Goal: Information Seeking & Learning: Learn about a topic

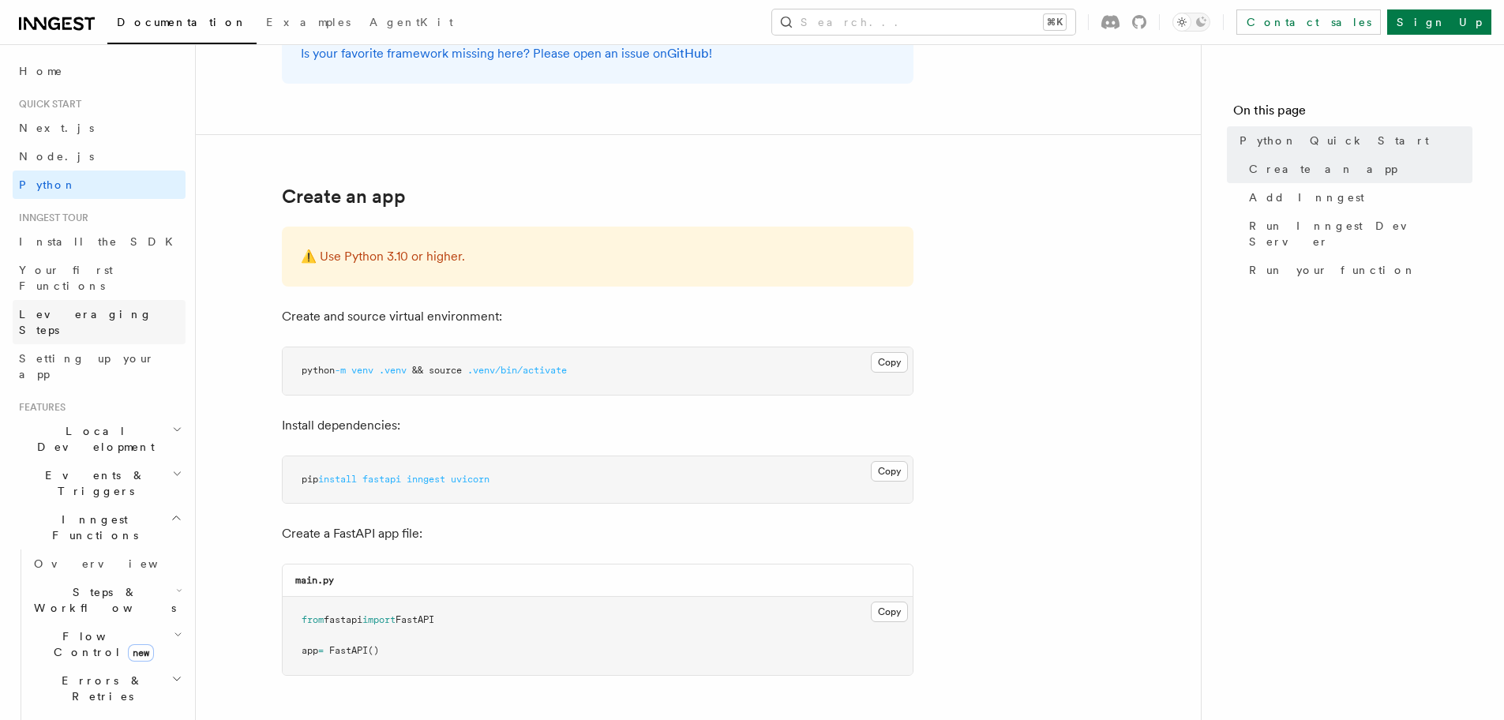
click at [62, 306] on span "Leveraging Steps" at bounding box center [102, 322] width 167 height 32
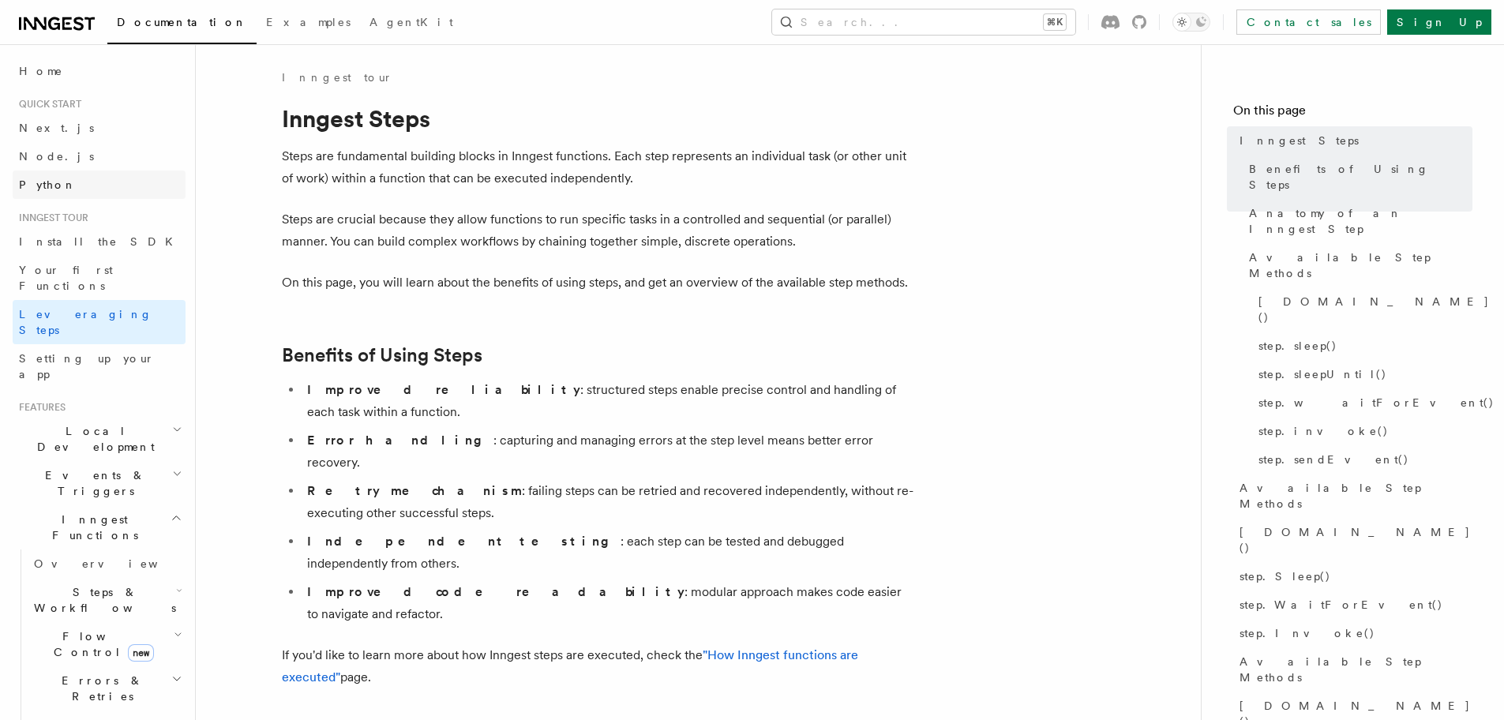
click at [52, 196] on link "Python" at bounding box center [99, 185] width 173 height 28
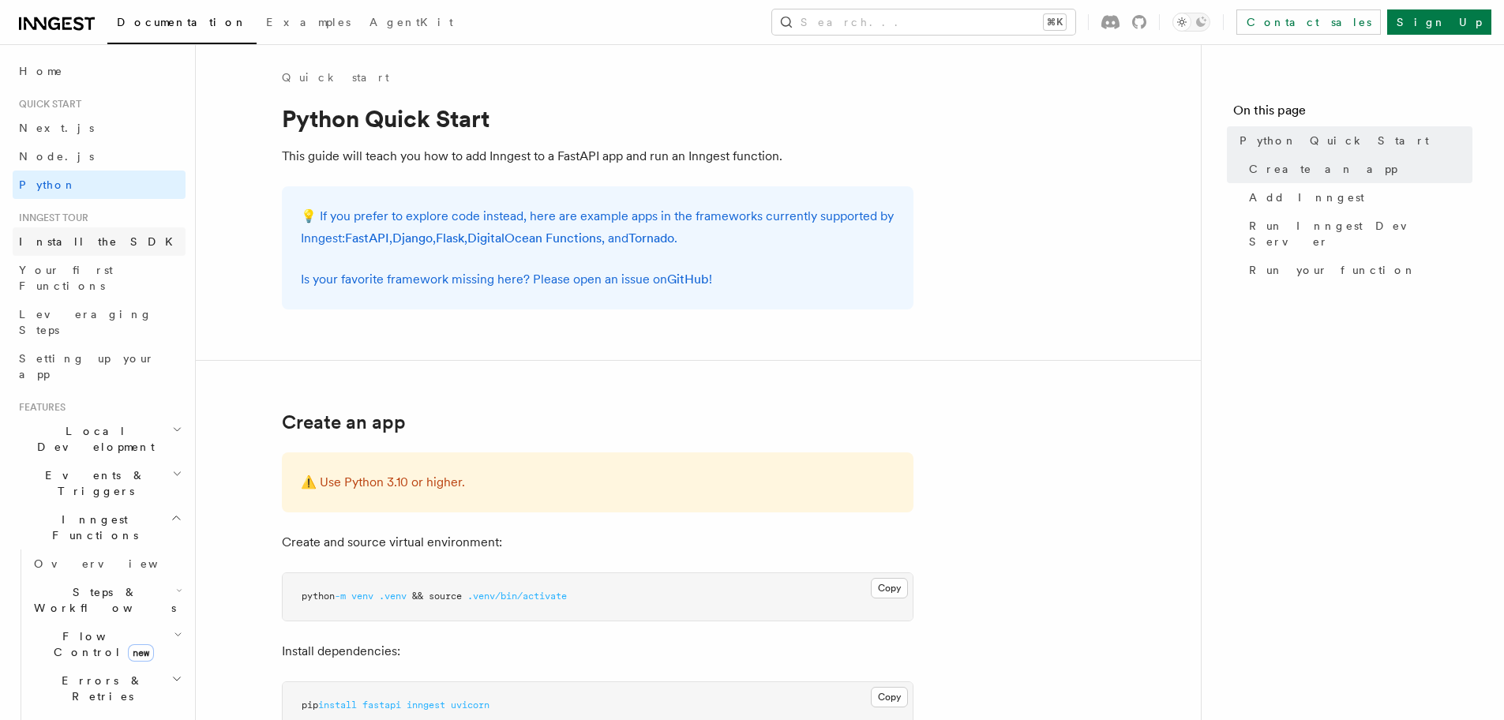
click at [84, 229] on link "Install the SDK" at bounding box center [99, 241] width 173 height 28
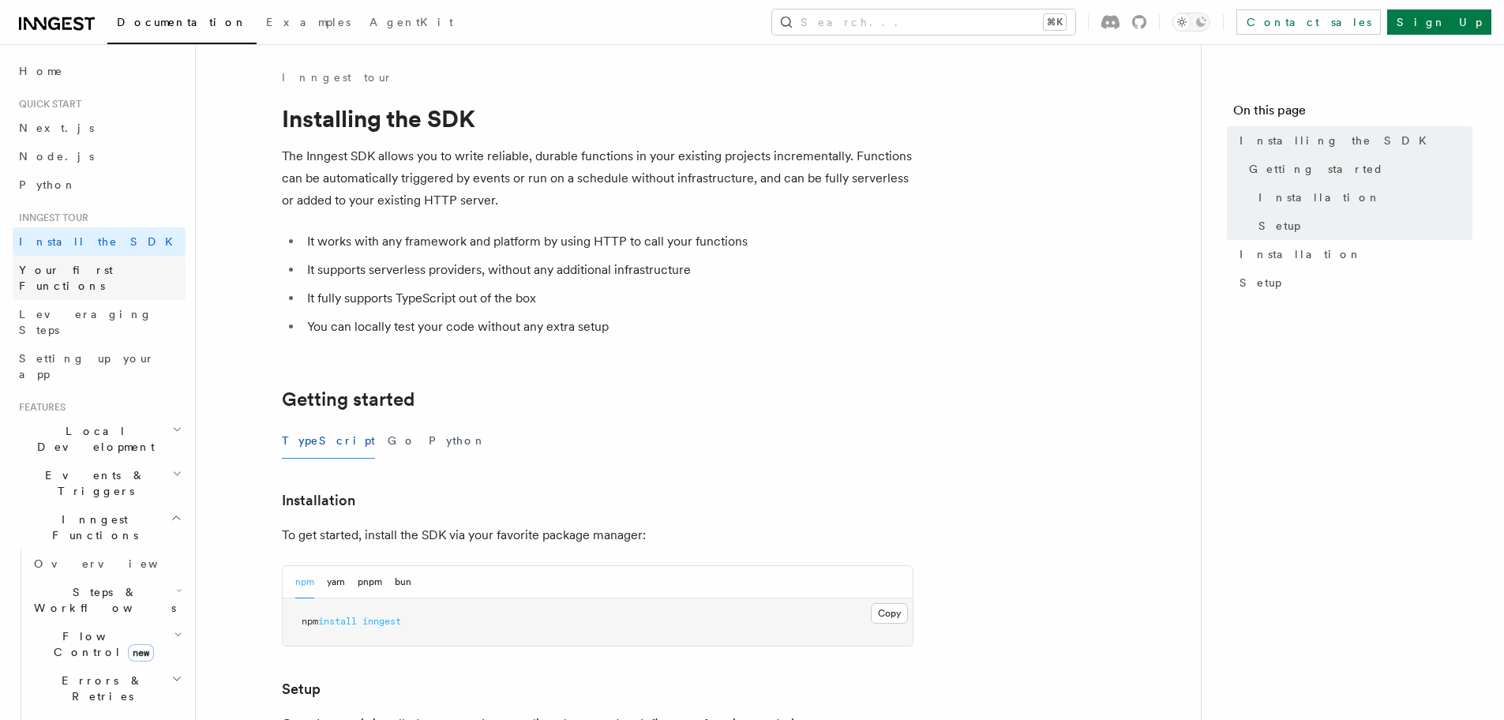
click at [81, 268] on span "Your first Functions" at bounding box center [66, 278] width 94 height 28
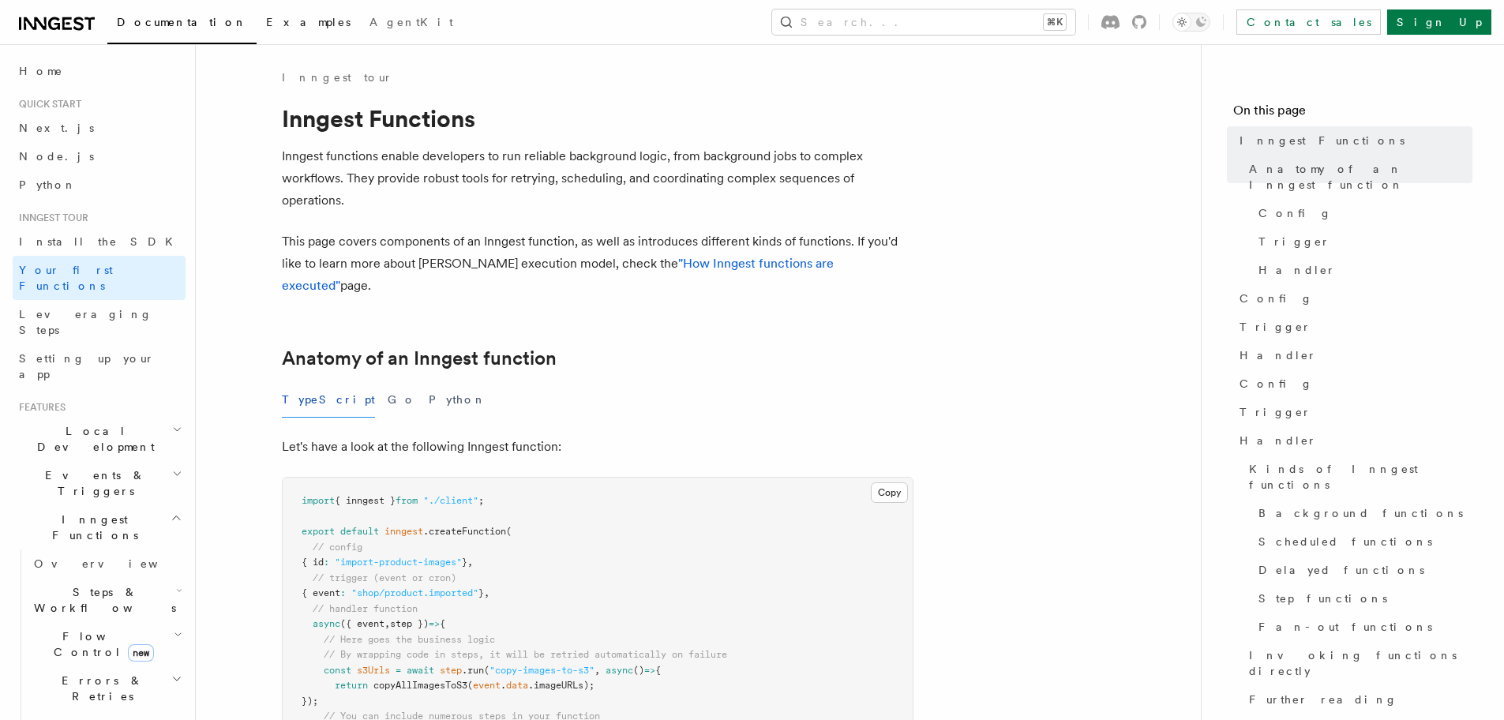
click at [266, 24] on span "Examples" at bounding box center [308, 22] width 84 height 13
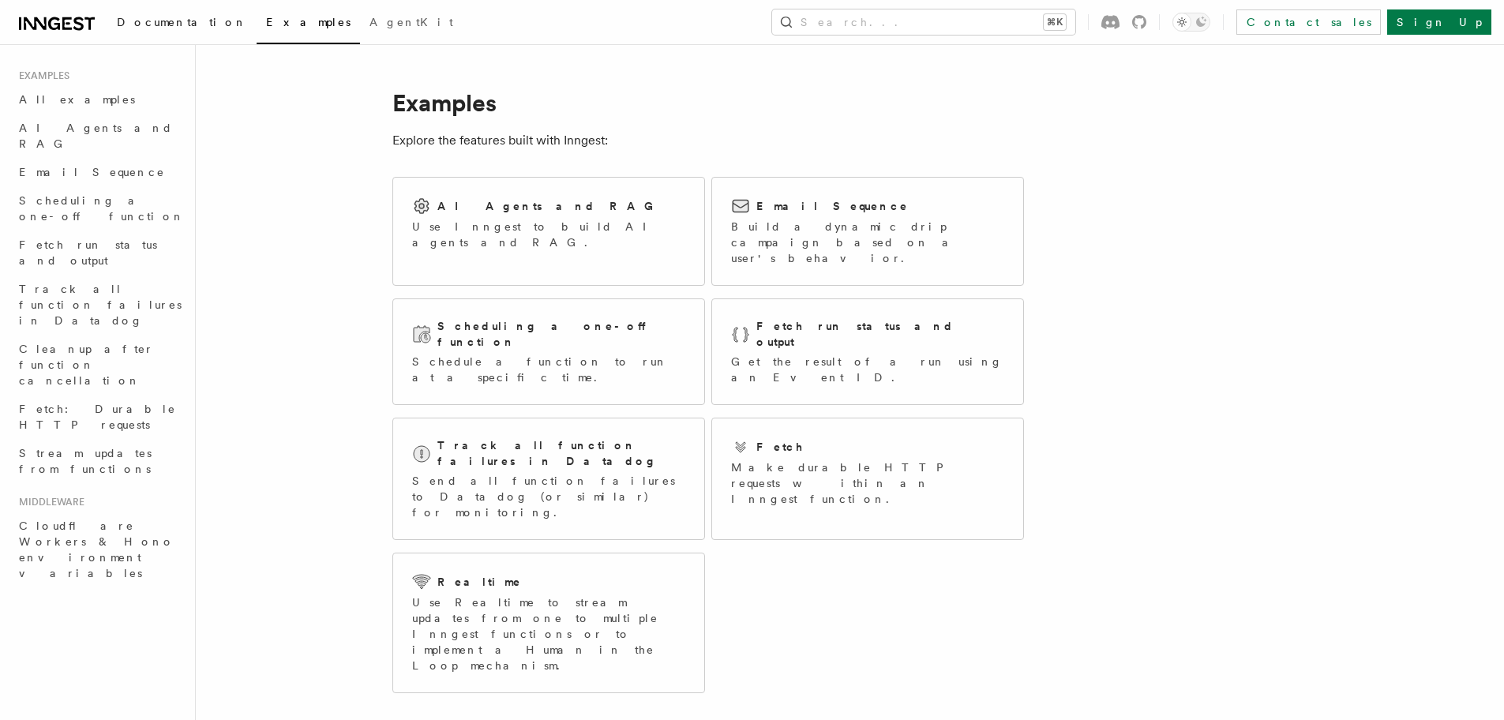
click at [173, 32] on link "Documentation" at bounding box center [181, 24] width 149 height 38
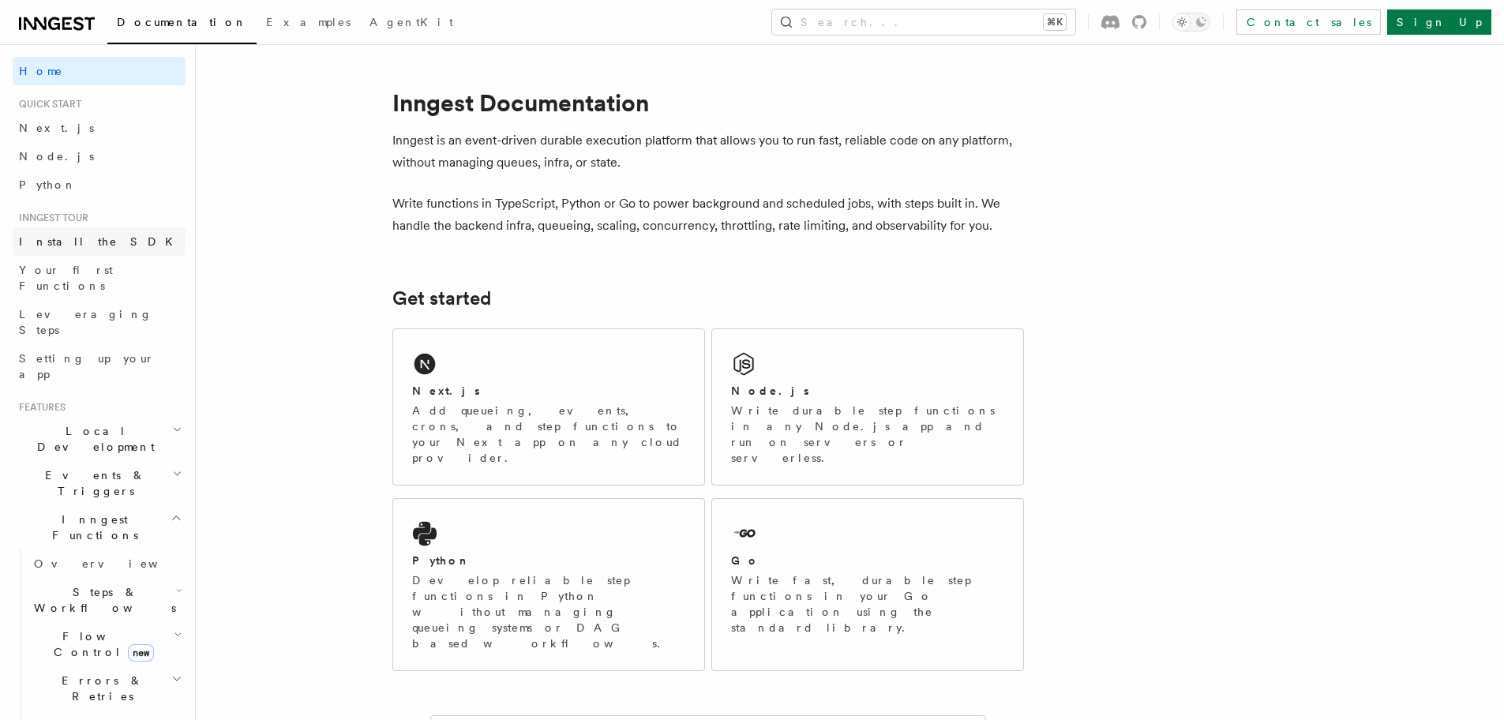
click at [123, 232] on link "Install the SDK" at bounding box center [99, 241] width 173 height 28
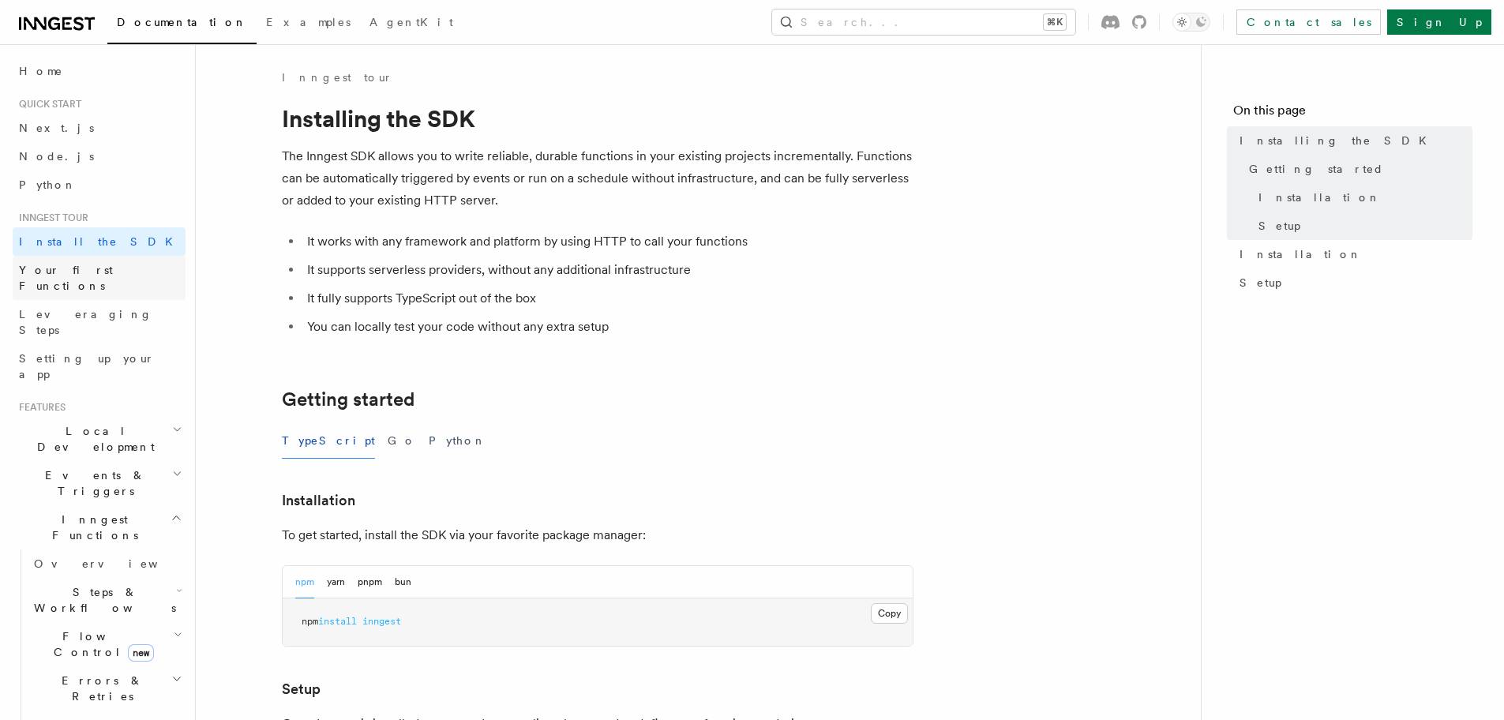
click at [121, 270] on link "Your first Functions" at bounding box center [99, 278] width 173 height 44
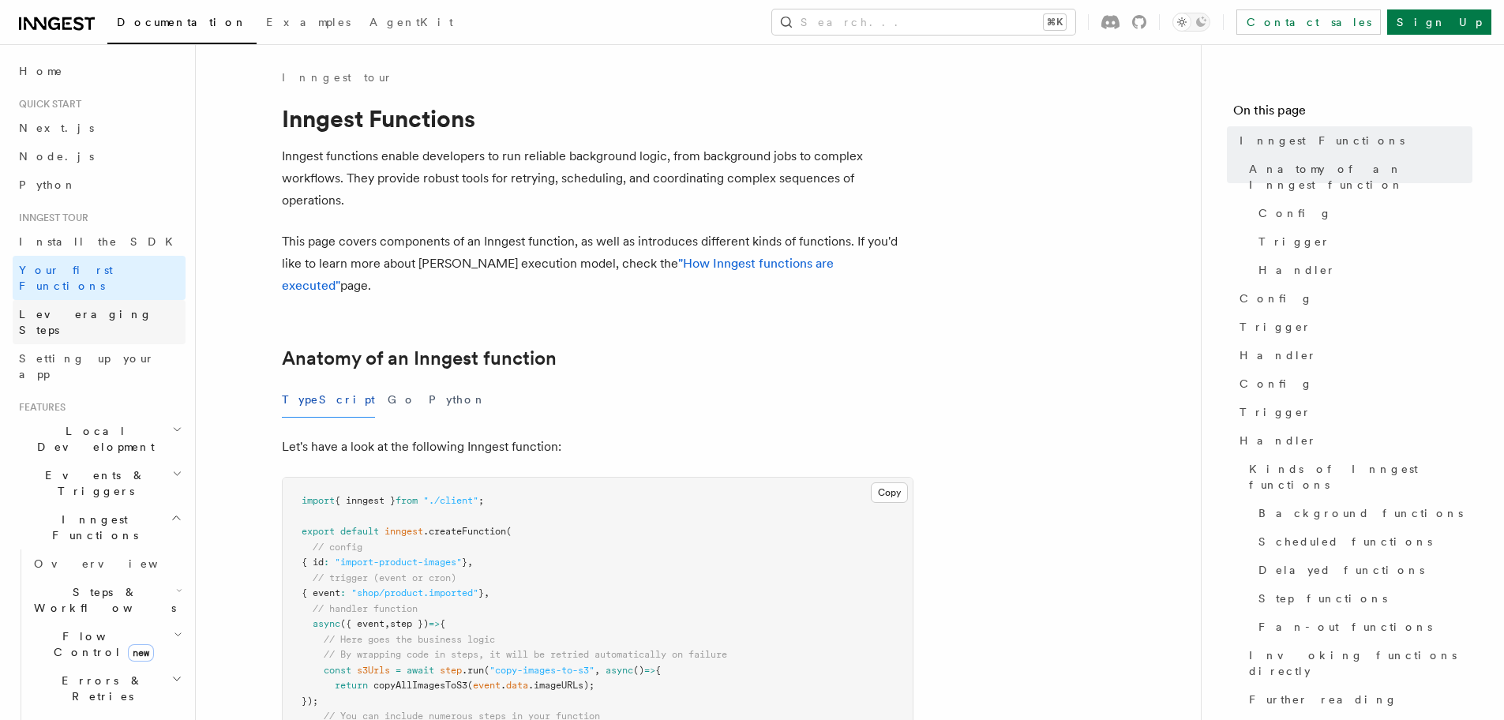
click at [130, 300] on link "Leveraging Steps" at bounding box center [99, 322] width 173 height 44
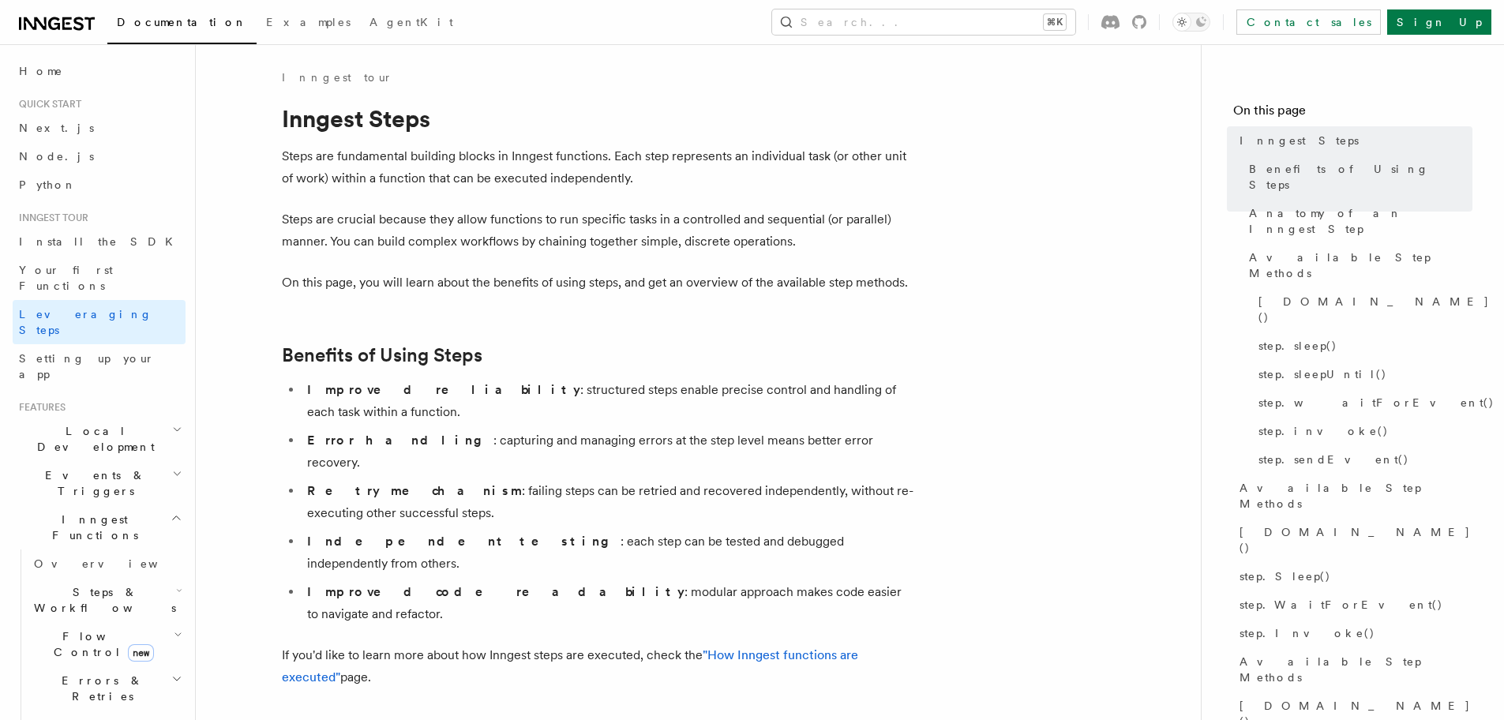
scroll to position [167, 0]
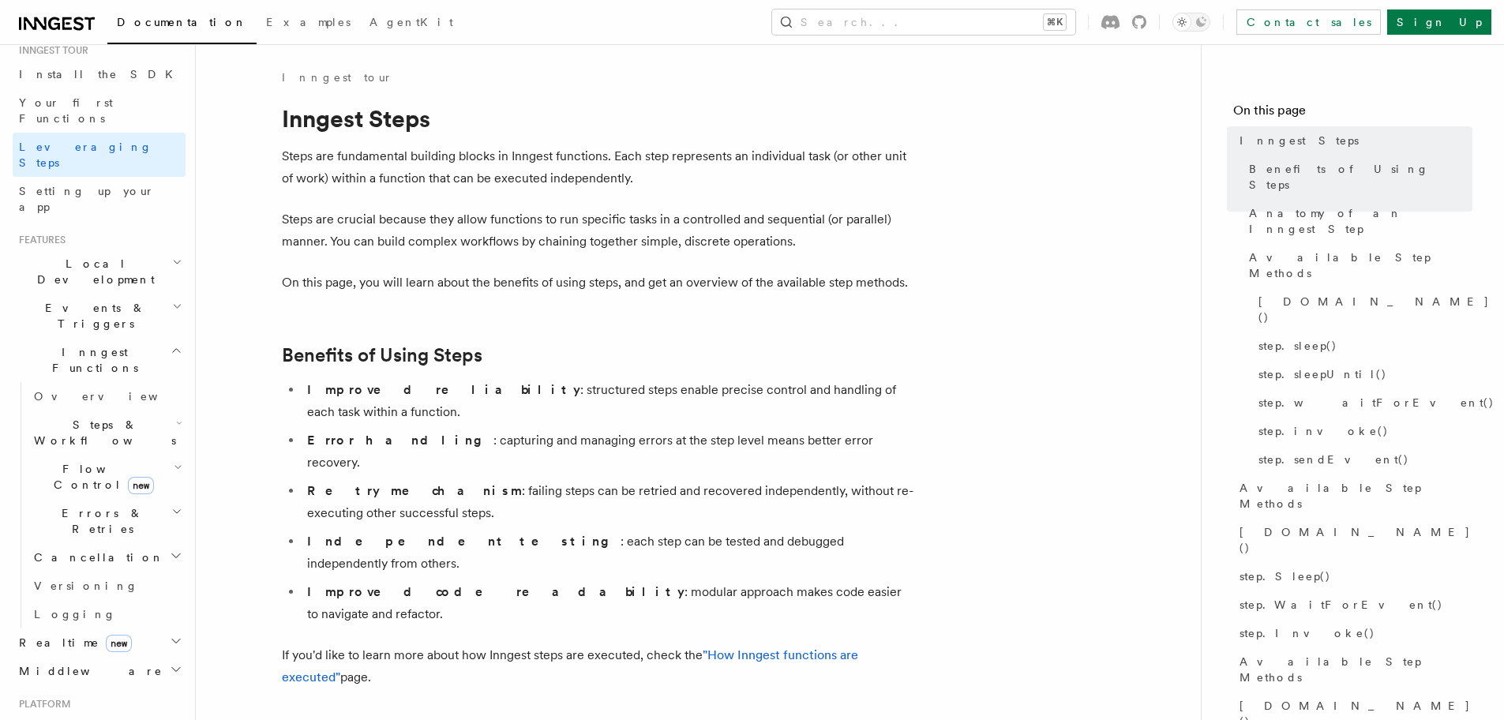
click at [115, 338] on h2 "Inngest Functions" at bounding box center [99, 360] width 173 height 44
click at [114, 338] on h2 "Inngest Functions" at bounding box center [99, 360] width 173 height 44
click at [46, 635] on span "Realtime new" at bounding box center [72, 643] width 119 height 16
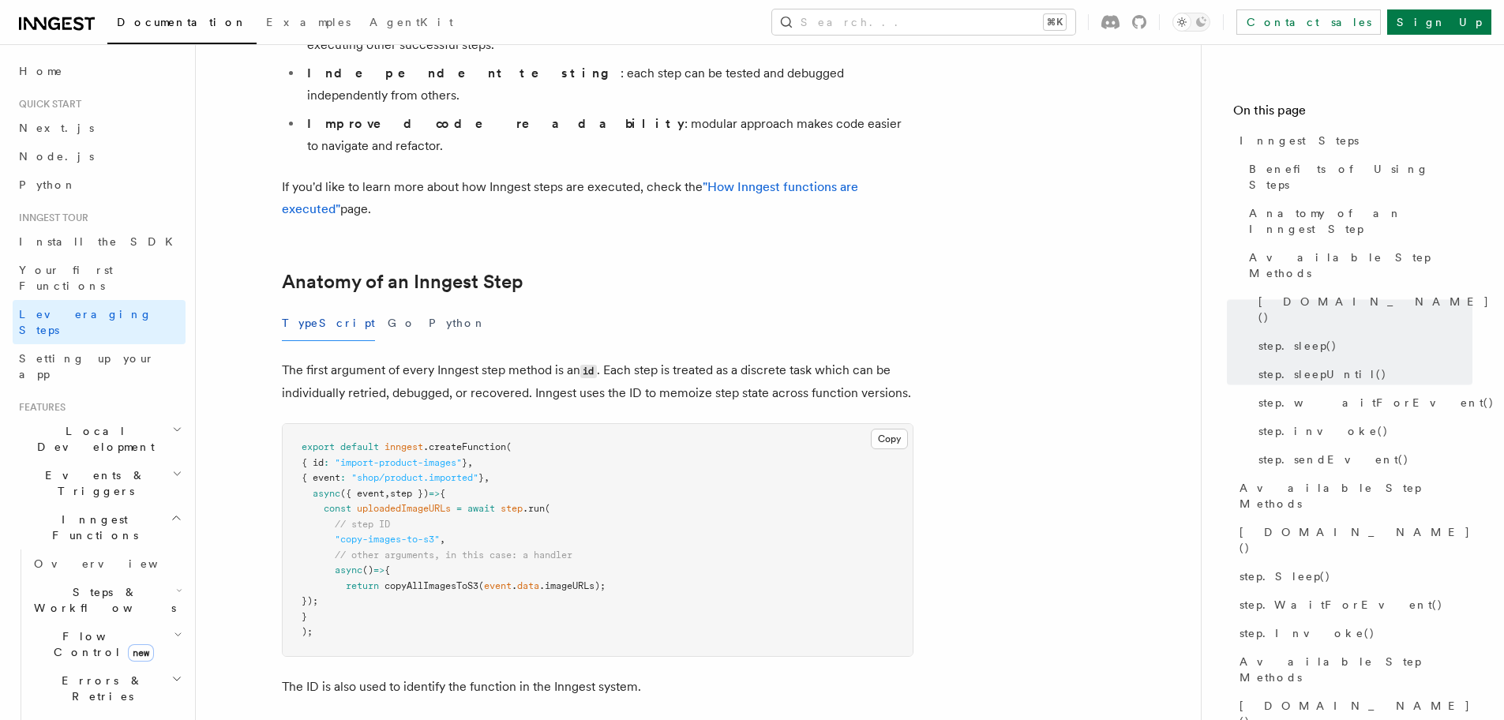
scroll to position [0, 0]
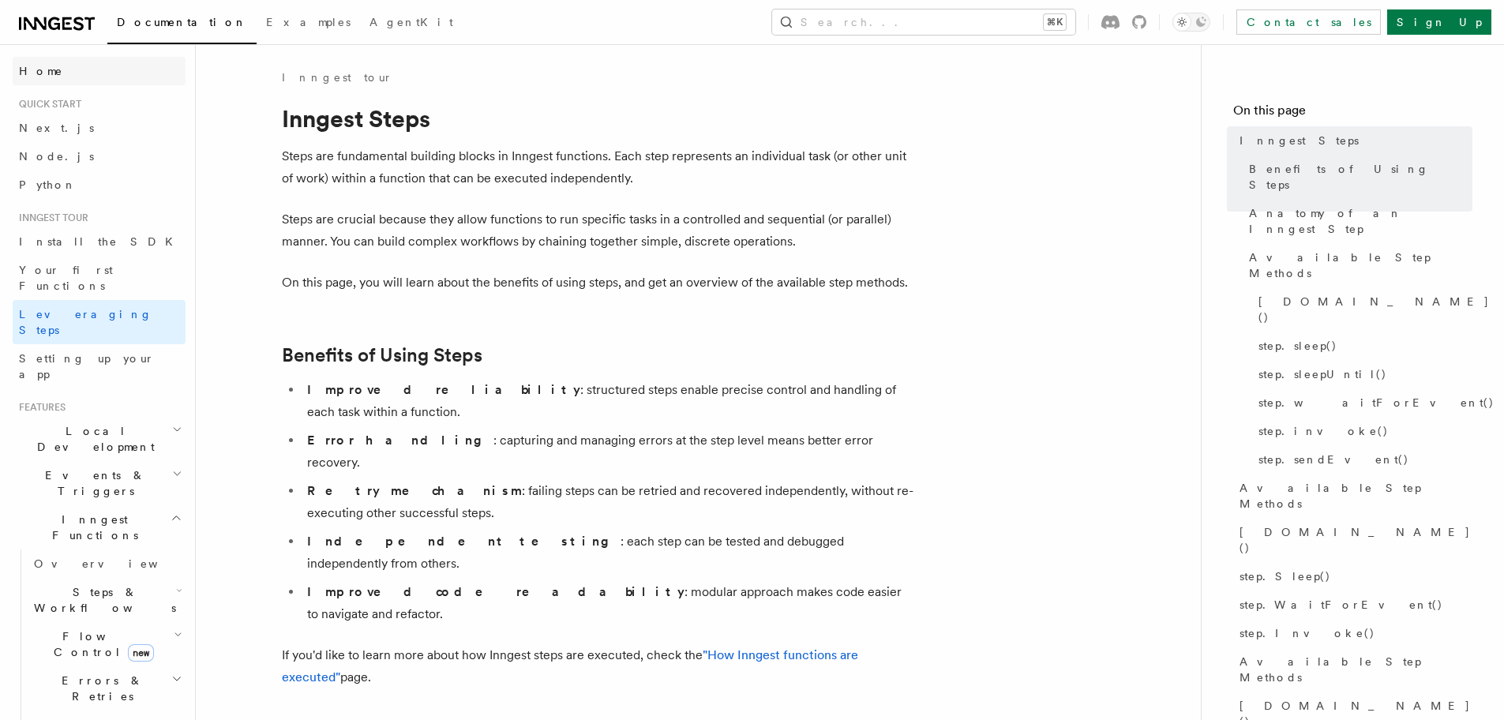
click at [73, 71] on link "Home" at bounding box center [99, 71] width 173 height 28
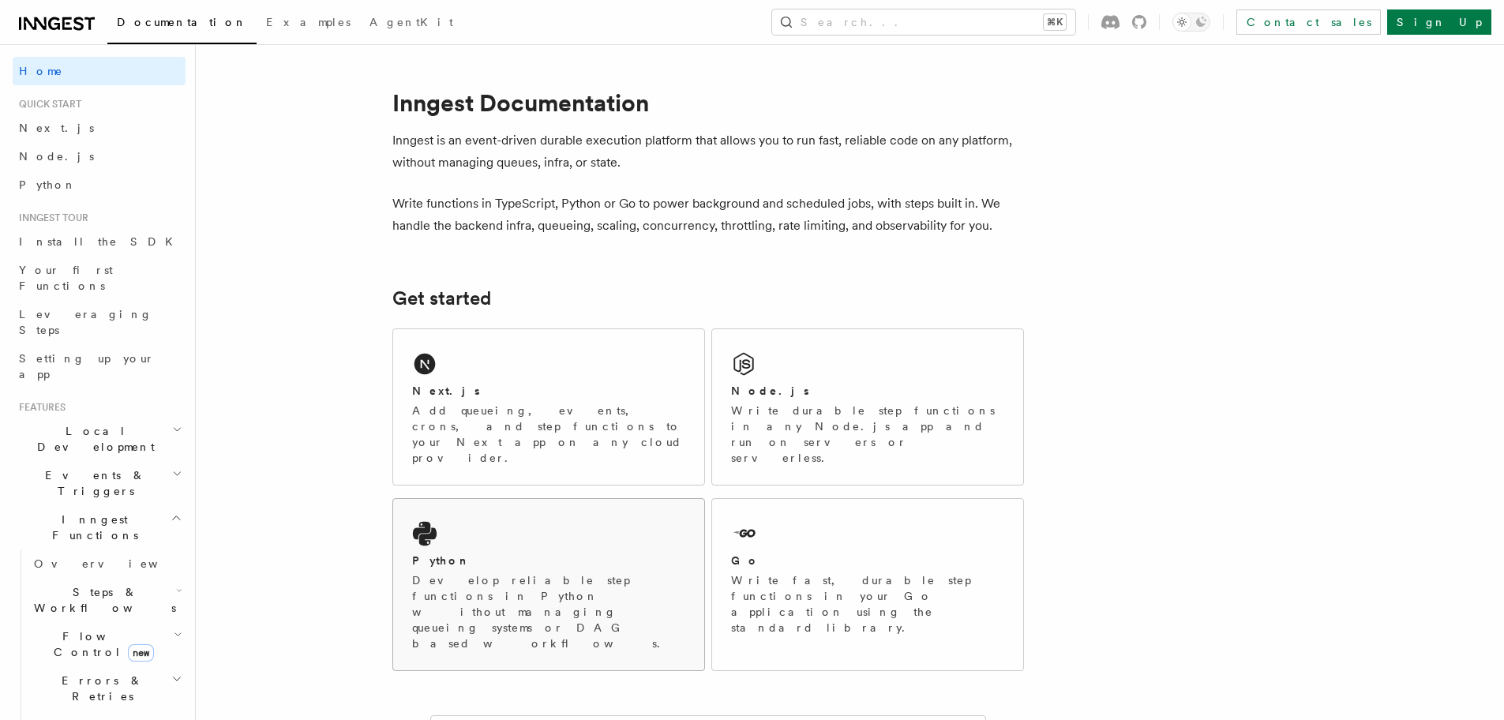
click at [452, 518] on div "Python Develop reliable step functions in Python without managing queueing syst…" at bounding box center [548, 584] width 311 height 171
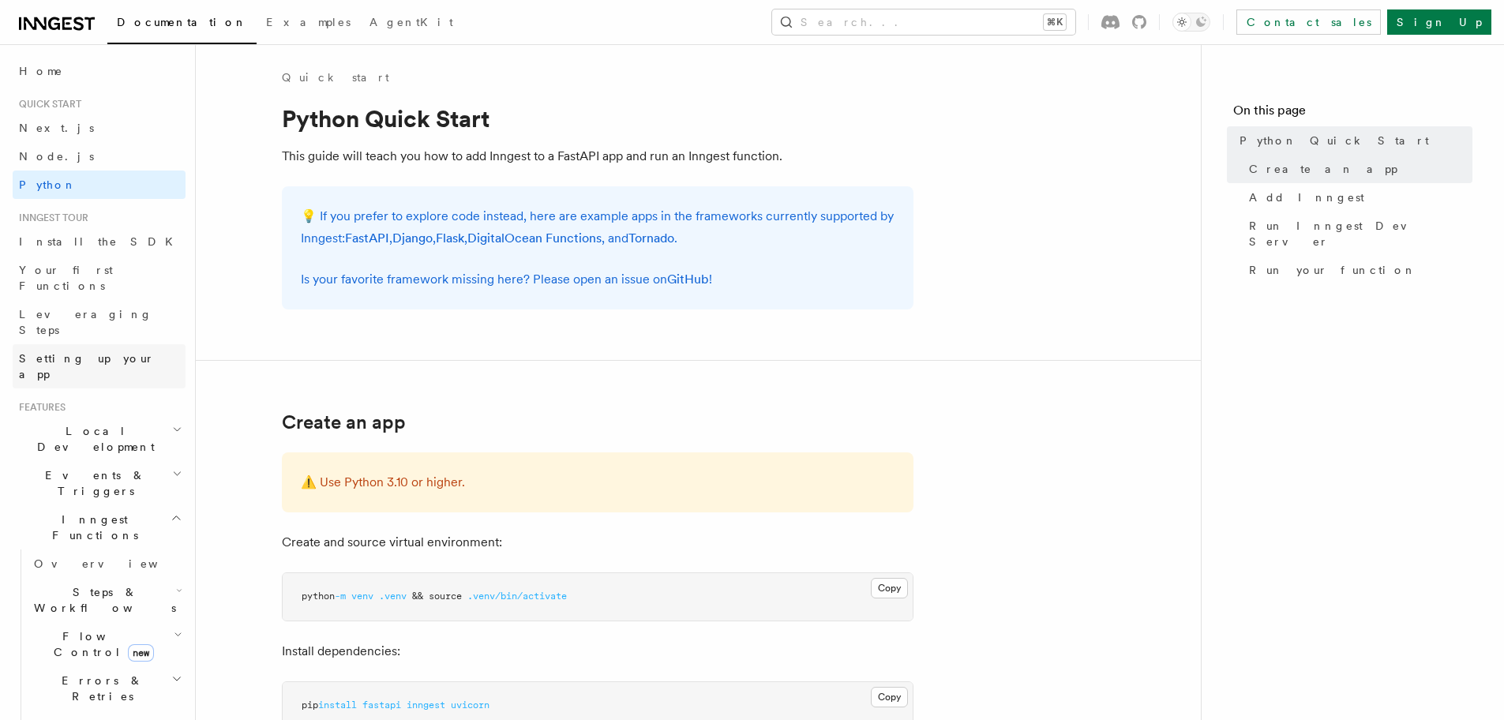
click at [98, 352] on span "Setting up your app" at bounding box center [87, 366] width 136 height 28
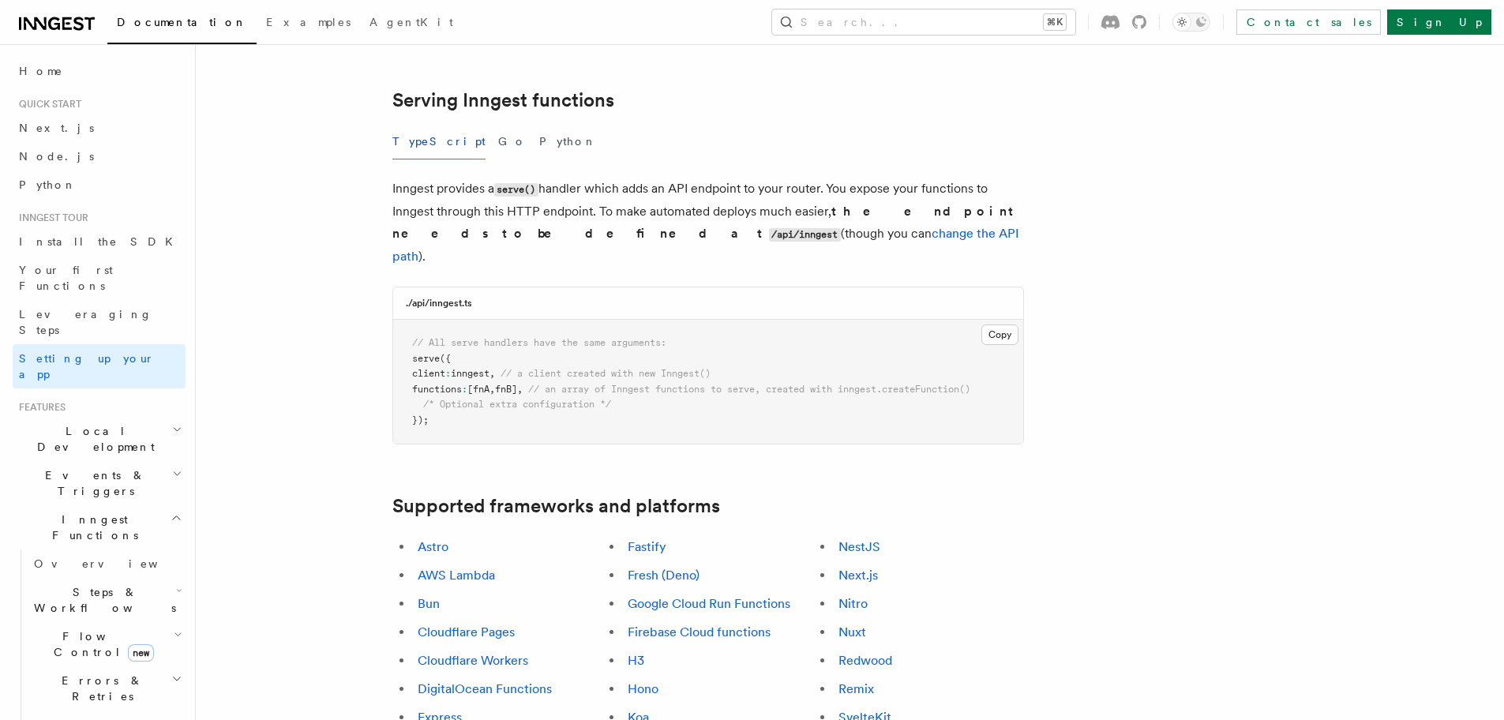
scroll to position [559, 0]
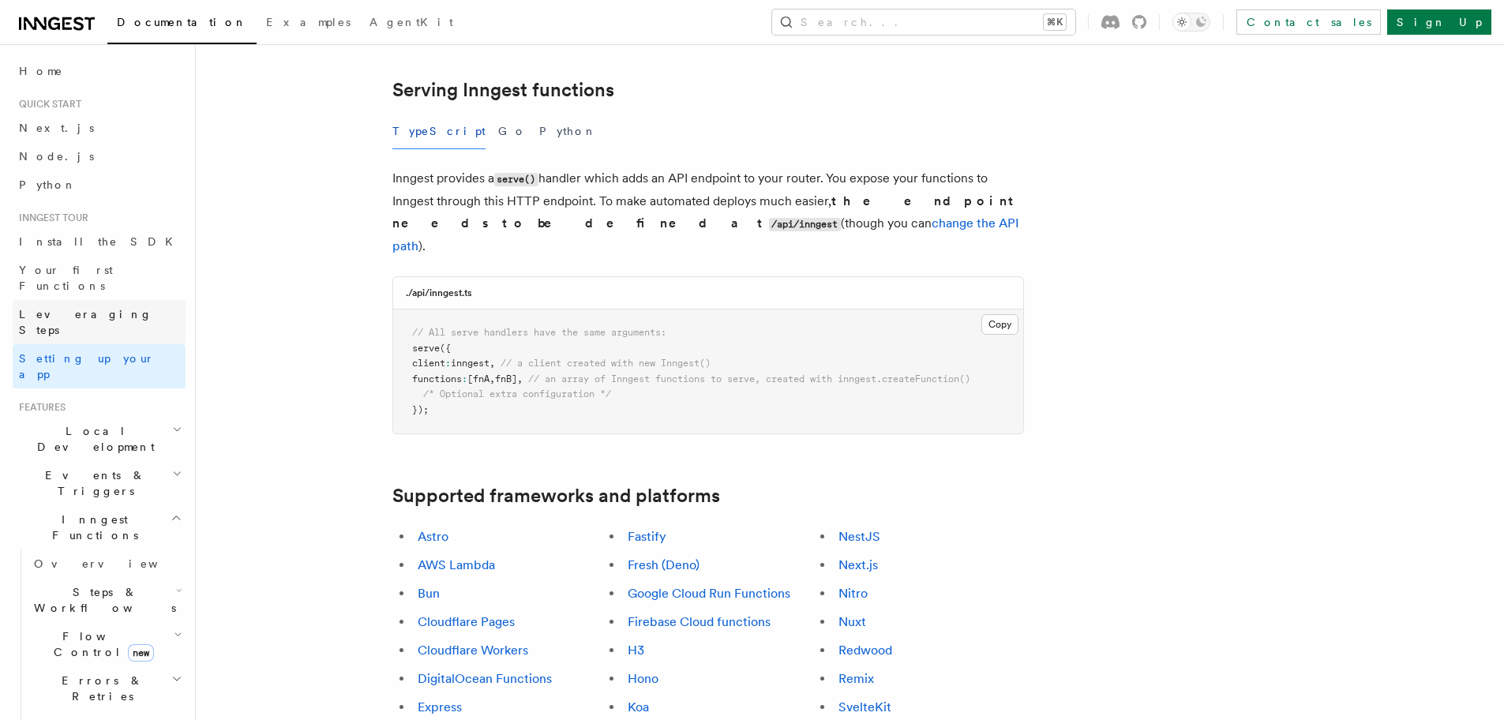
click at [72, 308] on span "Leveraging Steps" at bounding box center [85, 322] width 133 height 28
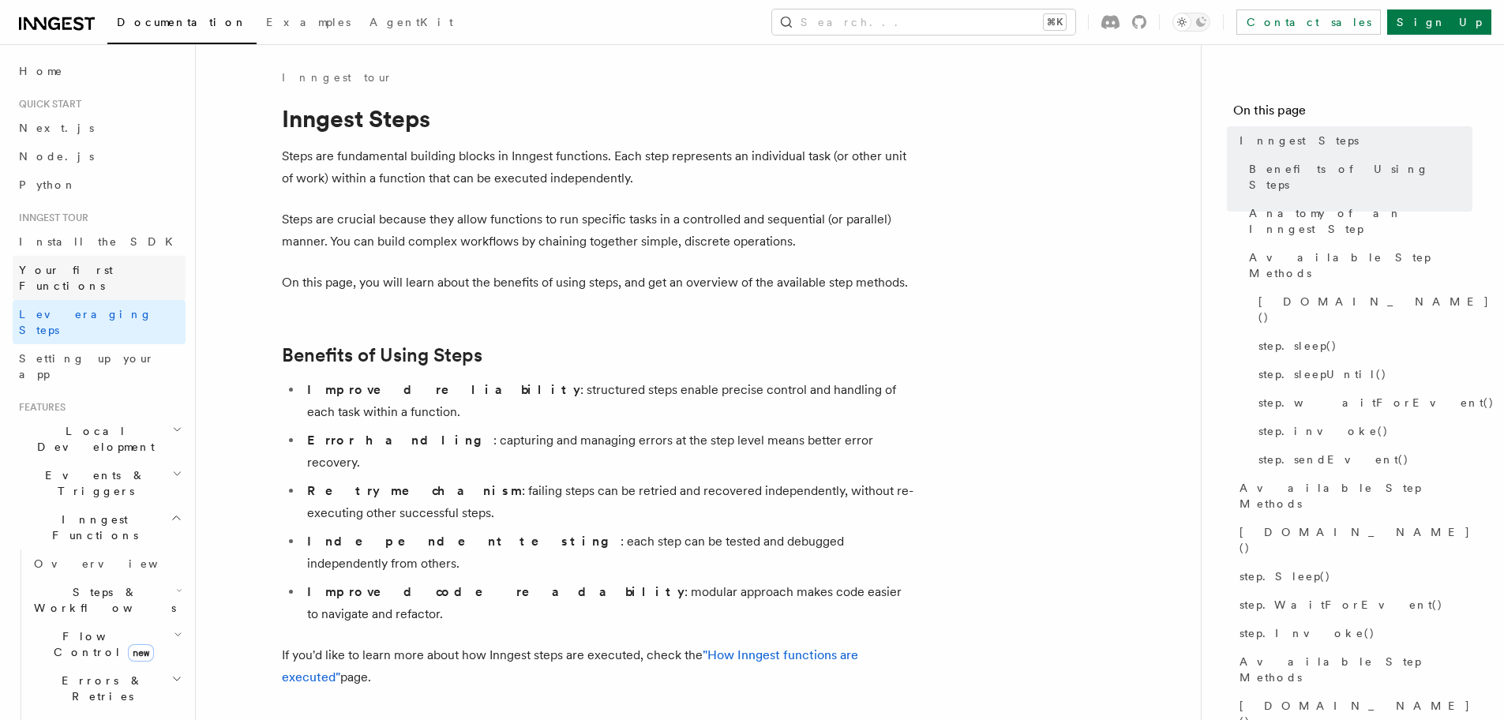
click at [72, 259] on link "Your first Functions" at bounding box center [99, 278] width 173 height 44
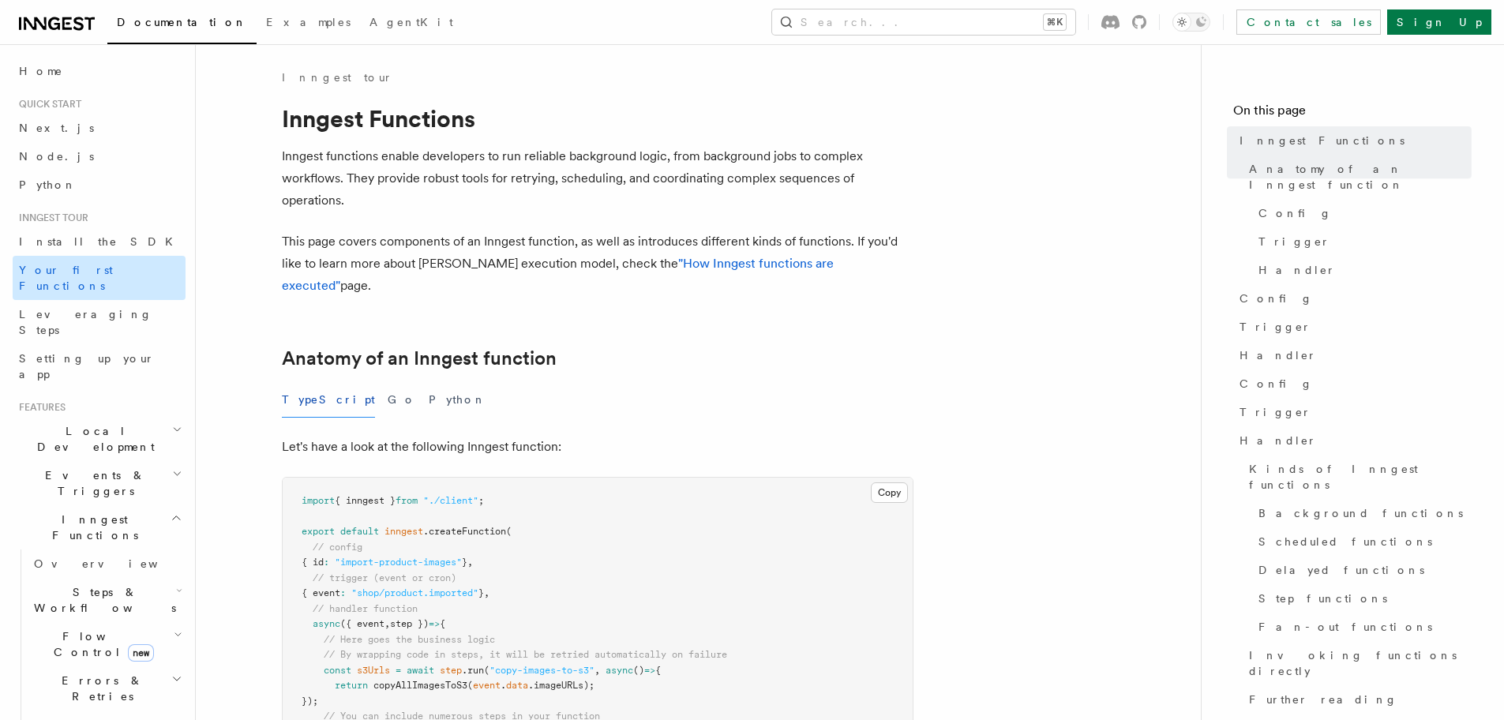
click at [77, 274] on span "Your first Functions" at bounding box center [66, 278] width 94 height 28
click at [72, 163] on link "Node.js" at bounding box center [99, 156] width 173 height 28
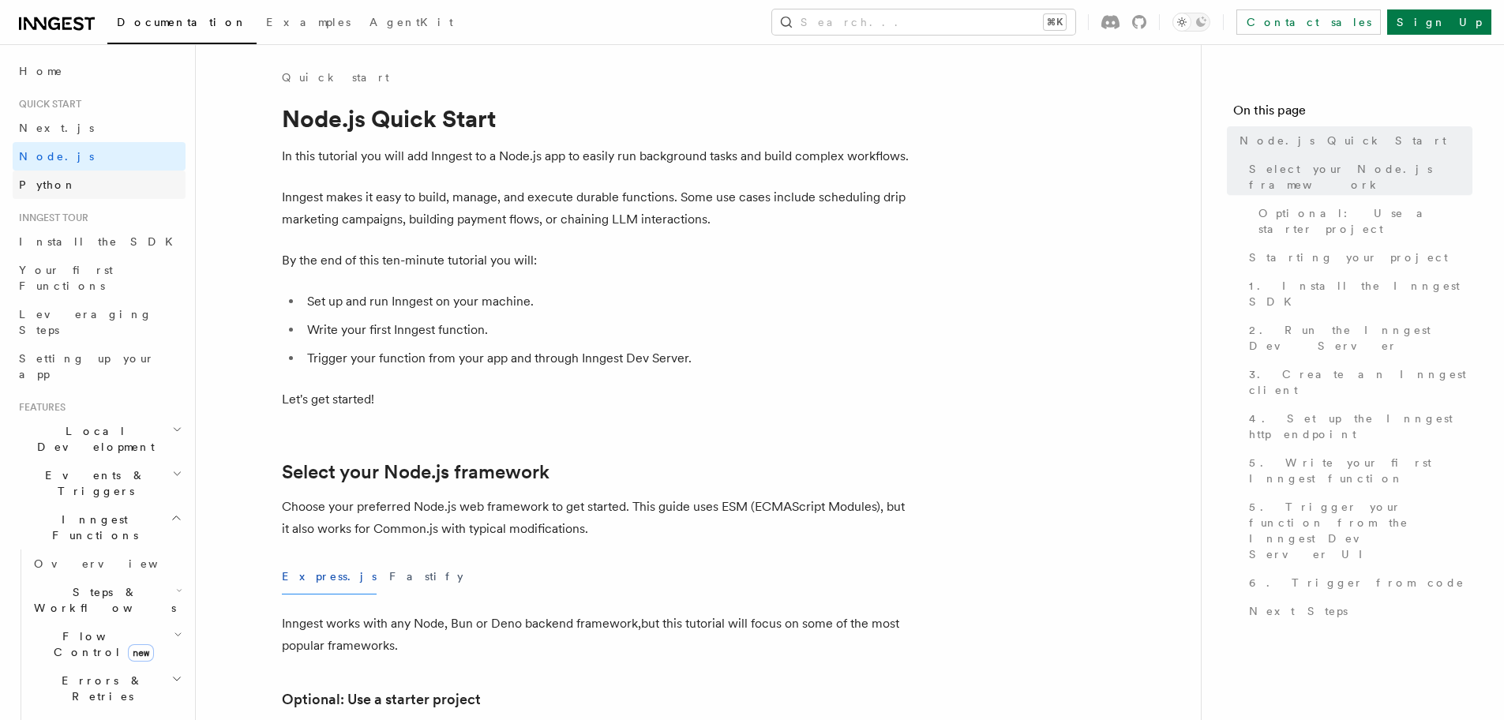
click at [67, 182] on link "Python" at bounding box center [99, 185] width 173 height 28
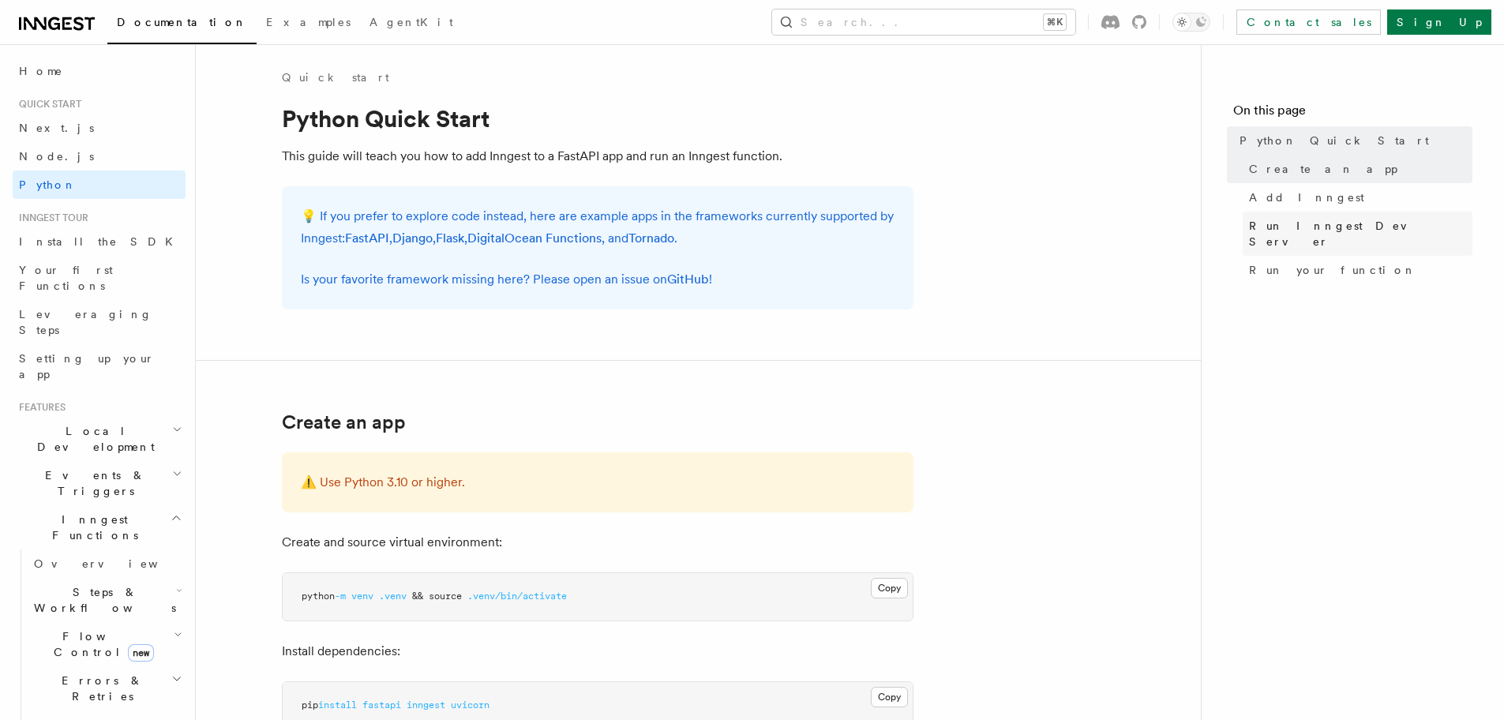
click at [1322, 225] on span "Run Inngest Dev Server" at bounding box center [1360, 234] width 223 height 32
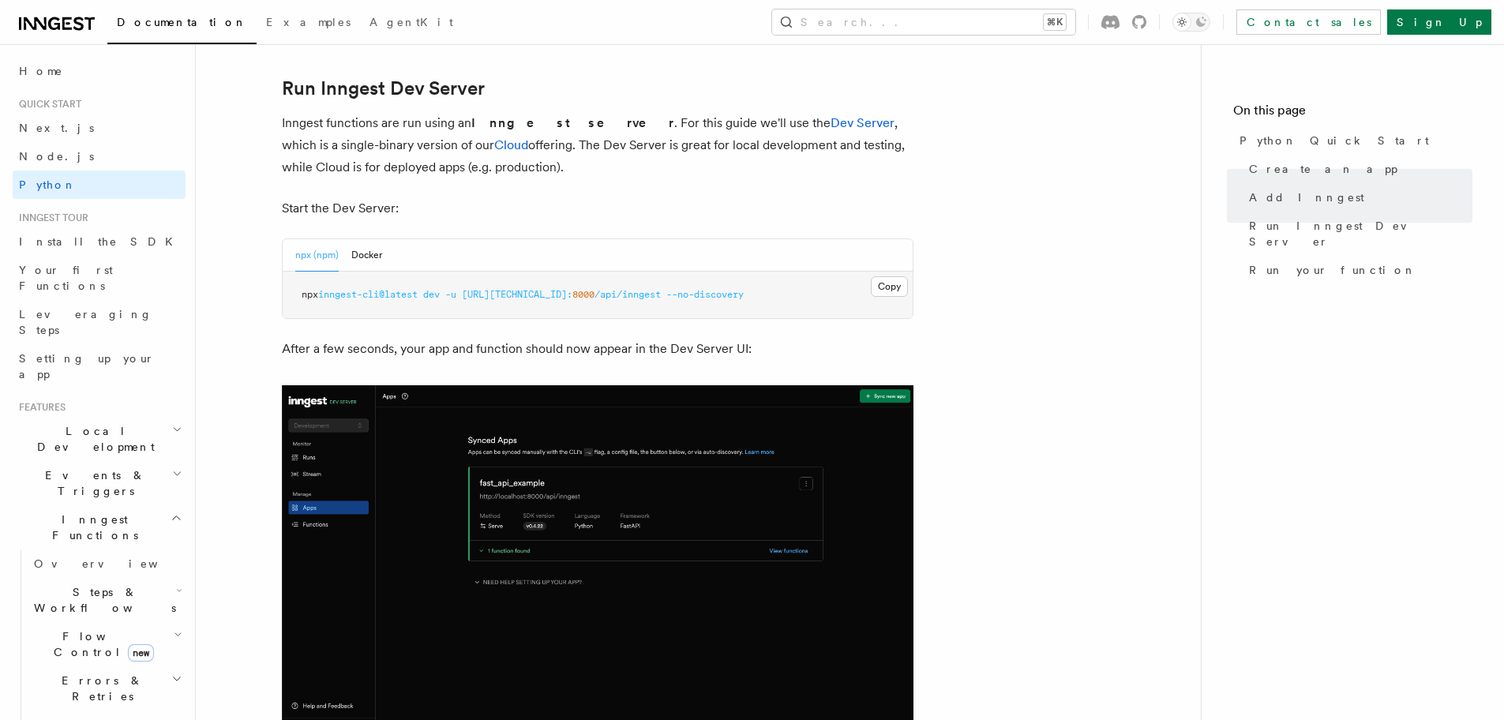
scroll to position [1928, 0]
